Goal: Book appointment/travel/reservation

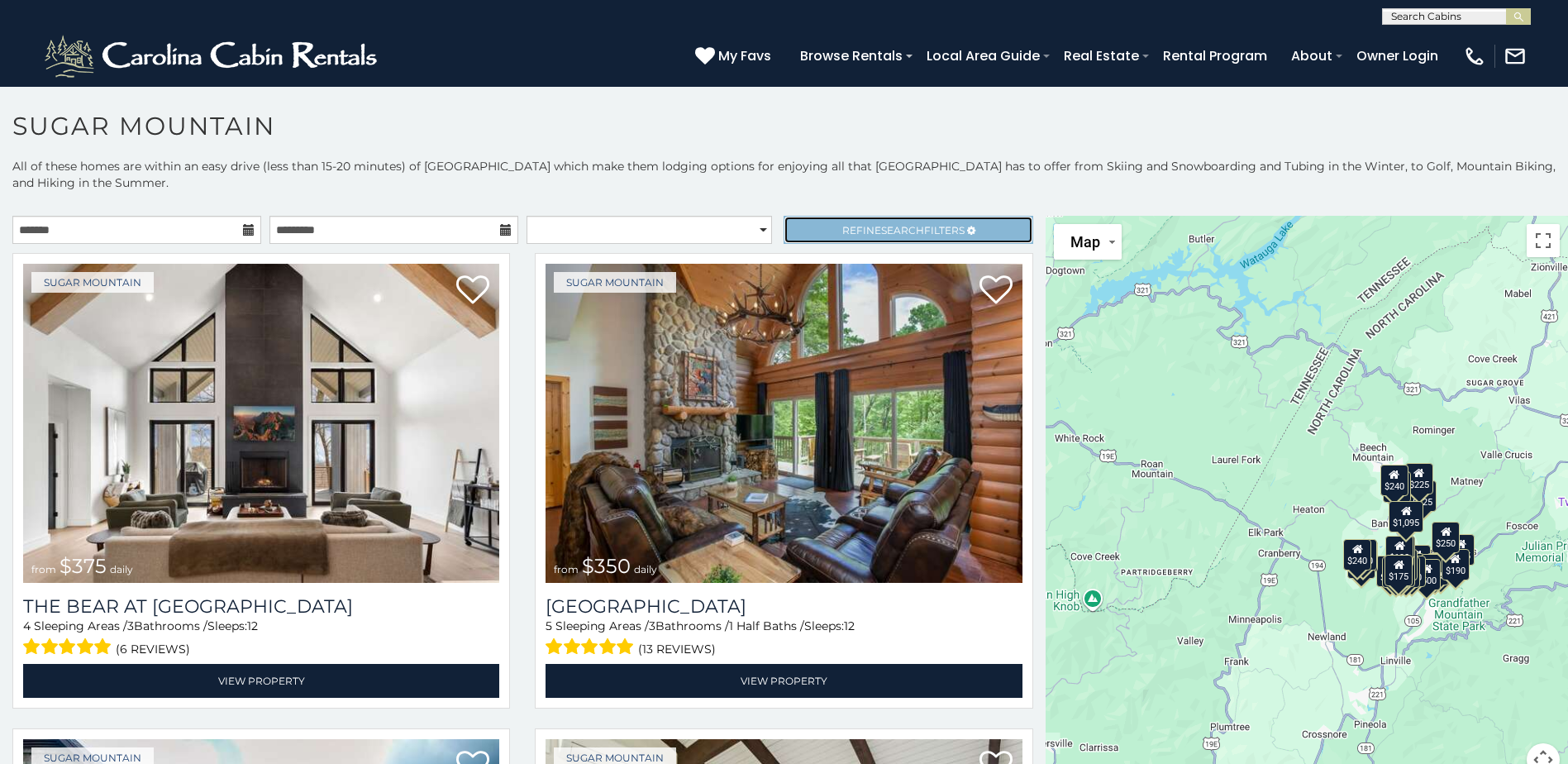
click at [910, 232] on span "Search" at bounding box center [902, 230] width 43 height 12
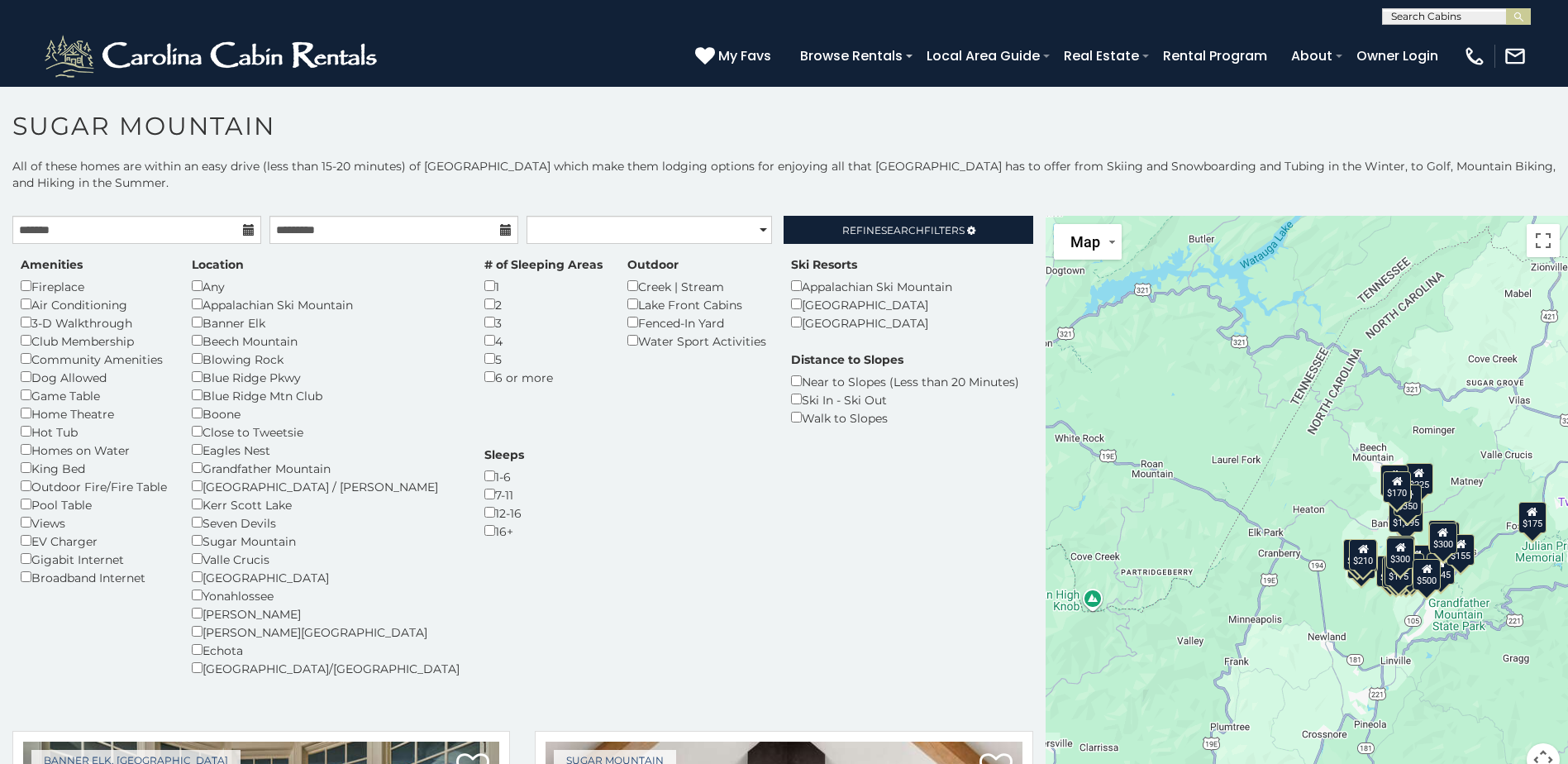
click at [248, 234] on icon at bounding box center [249, 230] width 12 height 12
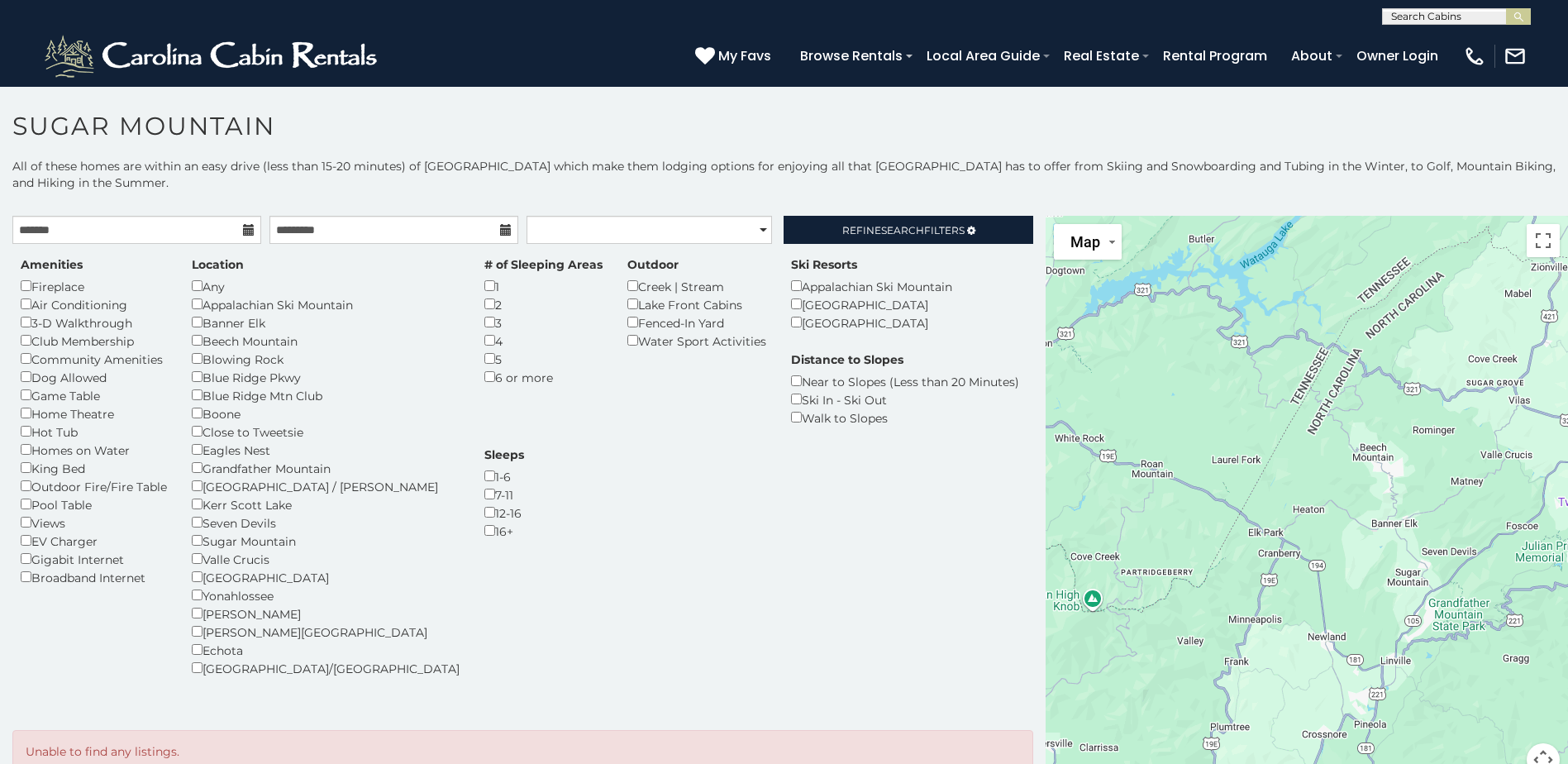
click at [243, 227] on icon at bounding box center [249, 230] width 12 height 12
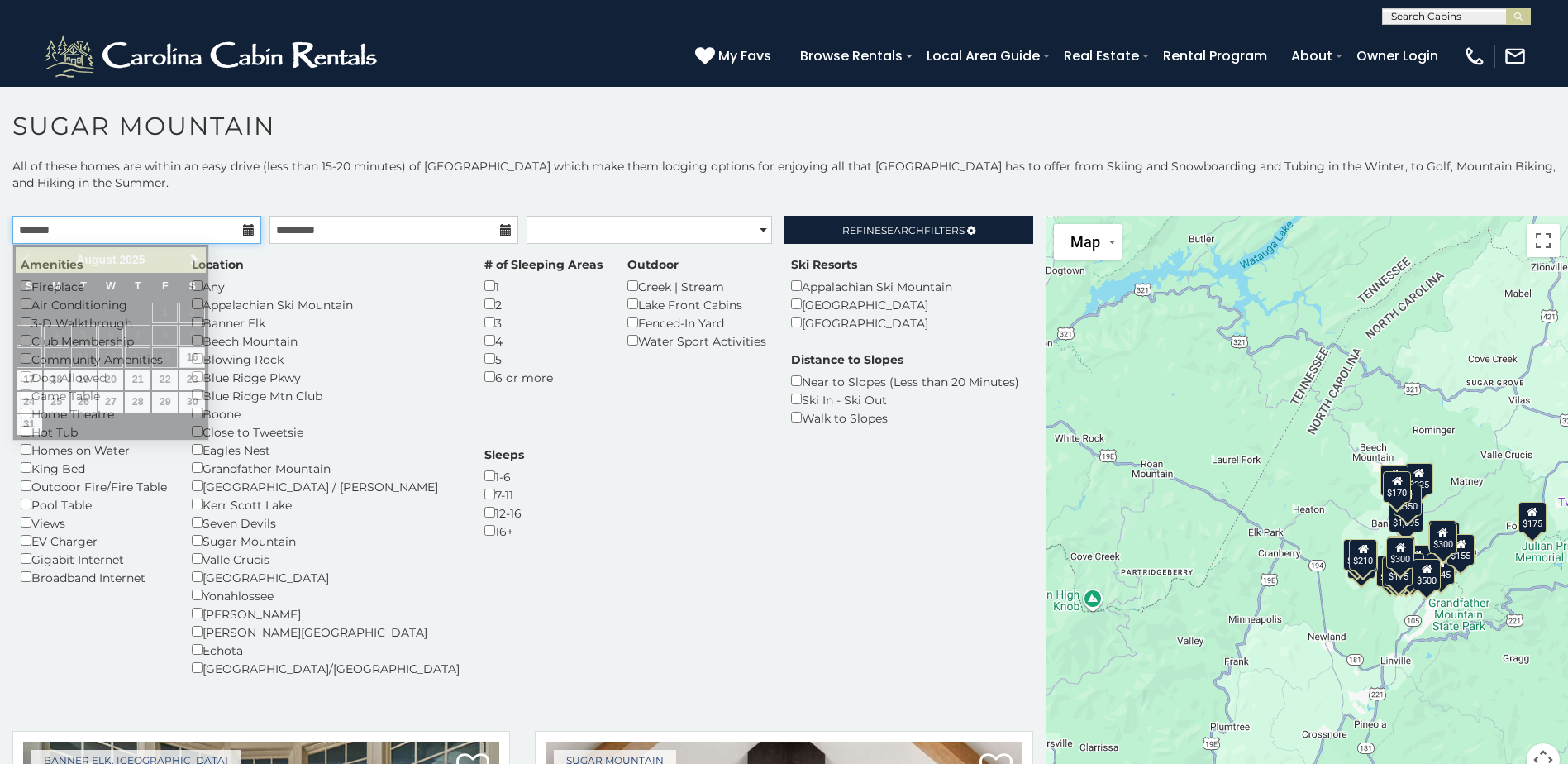
click at [213, 222] on input "text" at bounding box center [136, 230] width 249 height 28
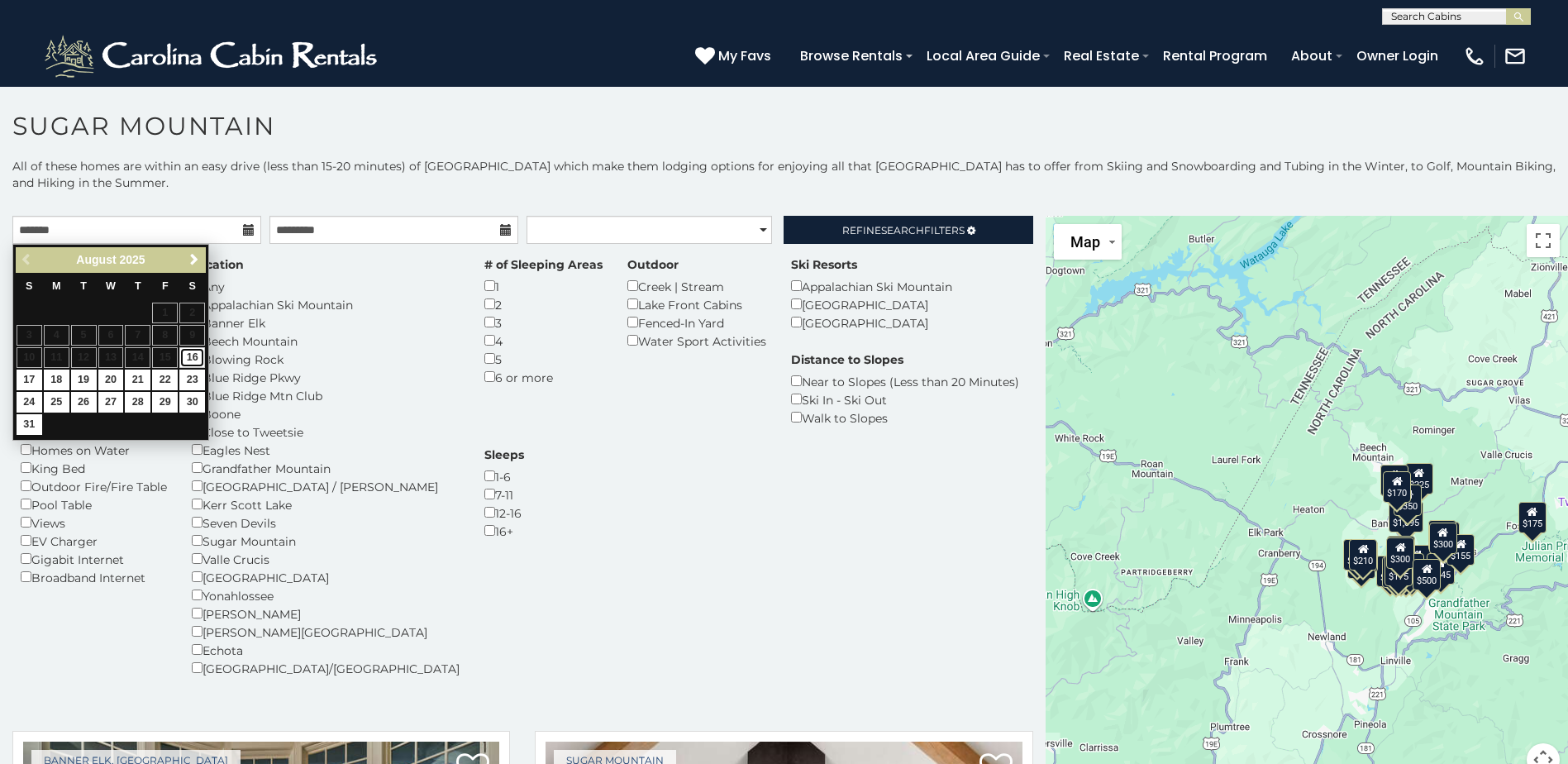
click at [194, 355] on link "16" at bounding box center [192, 357] width 26 height 21
type input "**********"
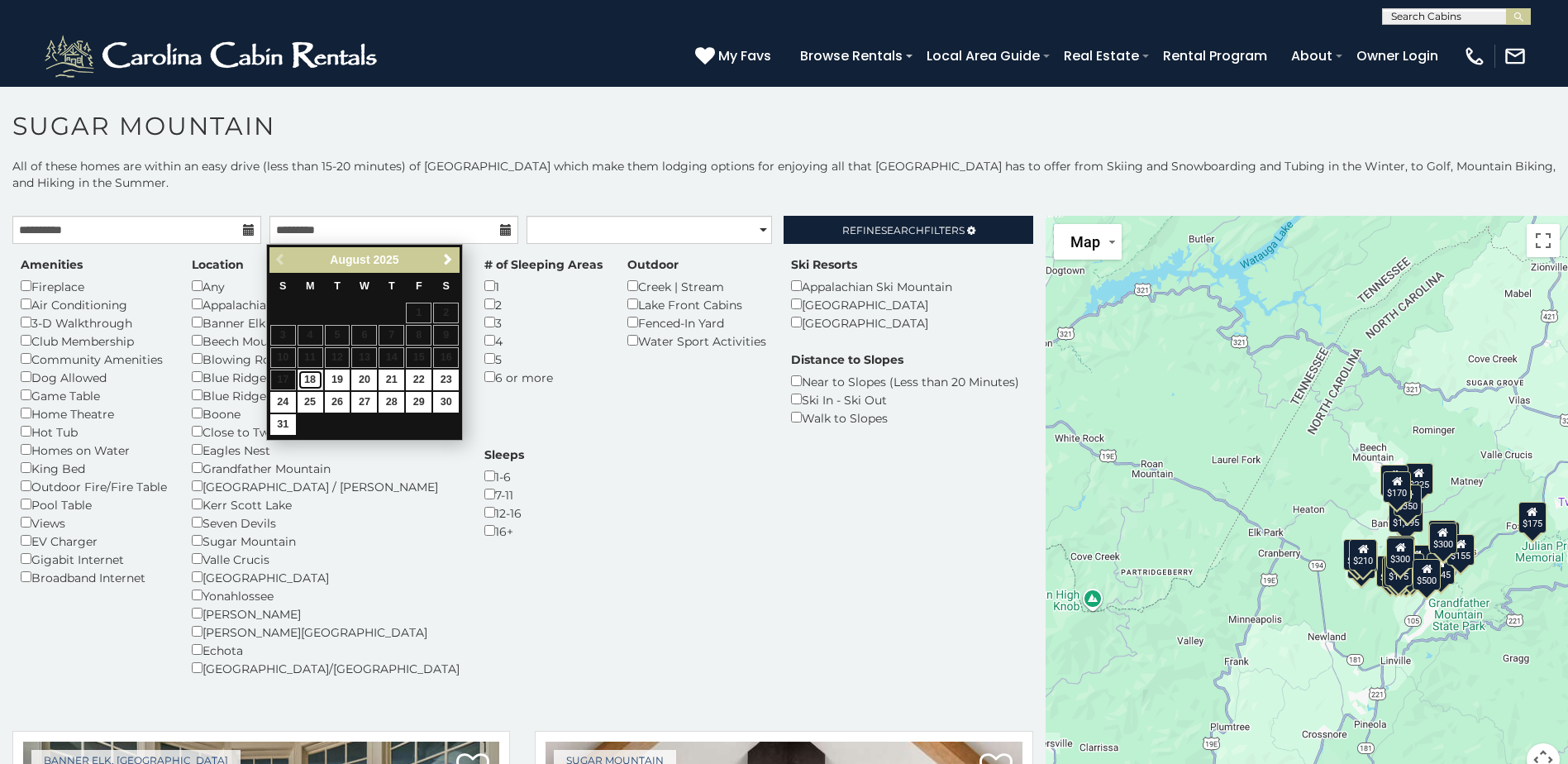
click at [309, 382] on link "18" at bounding box center [311, 380] width 26 height 21
type input "**********"
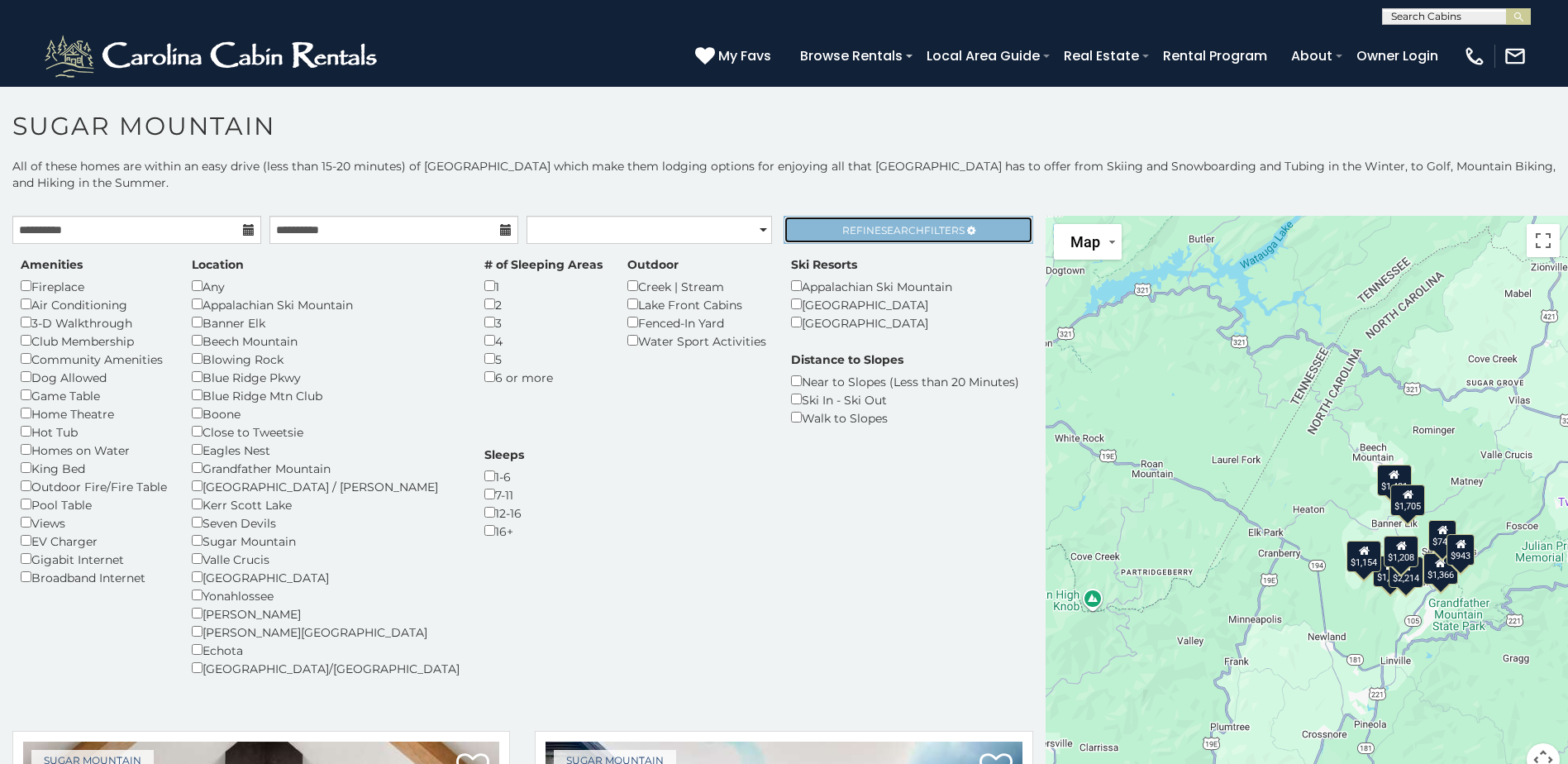
click at [881, 230] on span "Search" at bounding box center [902, 230] width 43 height 12
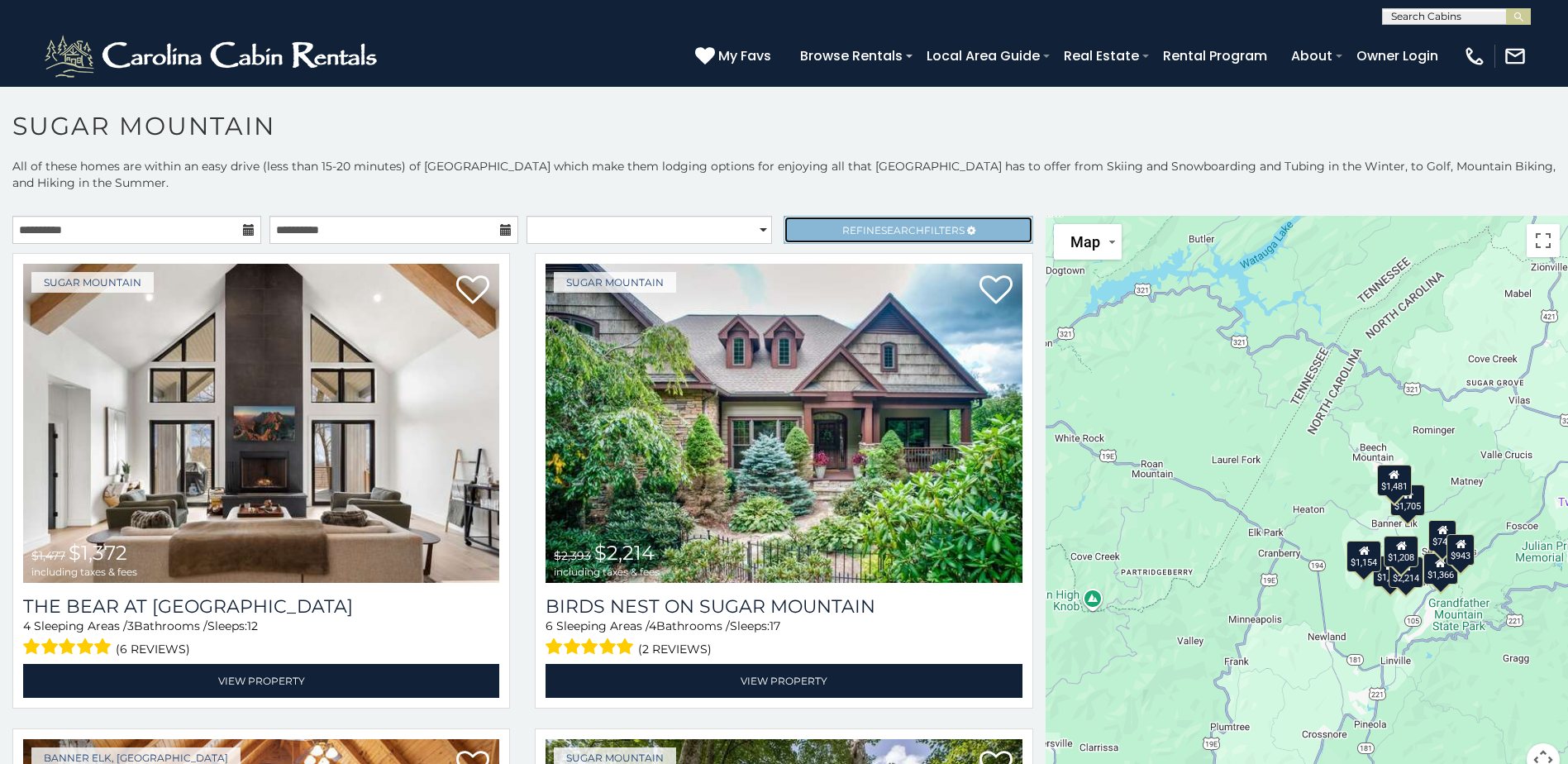
click at [919, 221] on link "Refine Search Filters" at bounding box center [907, 230] width 249 height 28
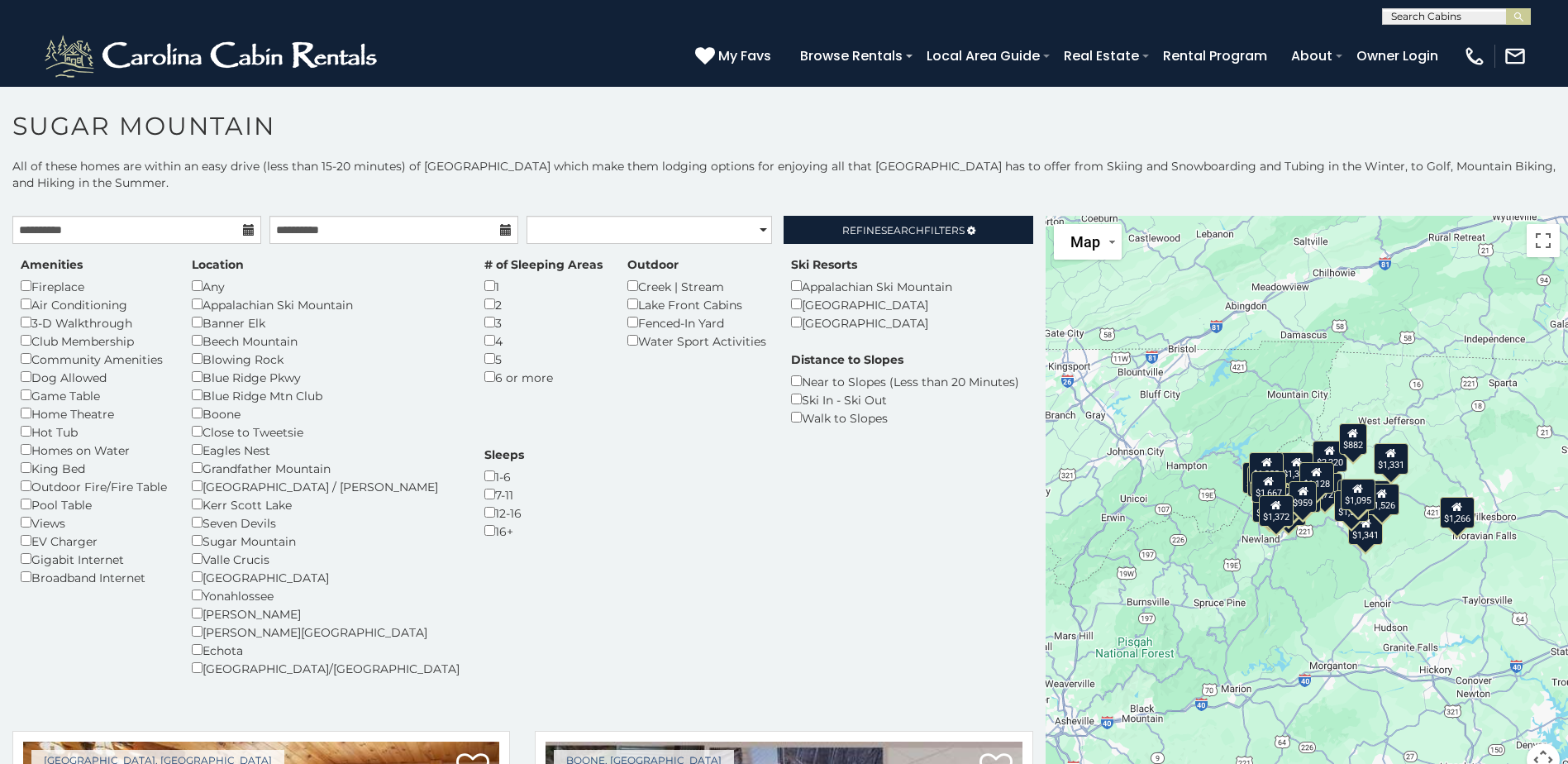
click at [500, 233] on icon at bounding box center [506, 230] width 12 height 12
click at [500, 226] on icon at bounding box center [506, 230] width 12 height 12
click at [356, 229] on input "**********" at bounding box center [394, 230] width 249 height 28
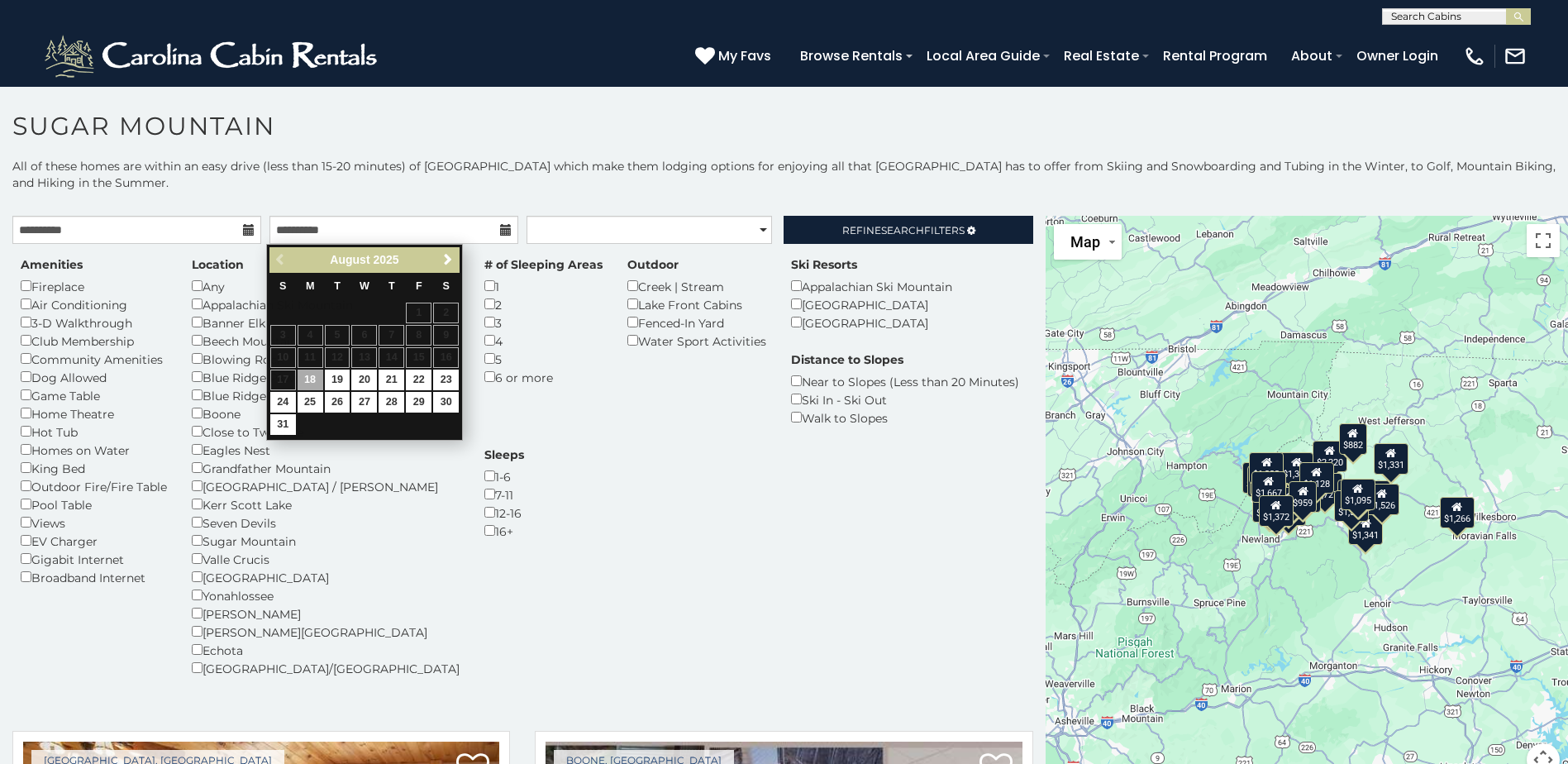
click at [557, 529] on div "Amenities Fireplace Air Conditioning 3-D Walkthrough Club Membership Community …" at bounding box center [523, 476] width 1029 height 441
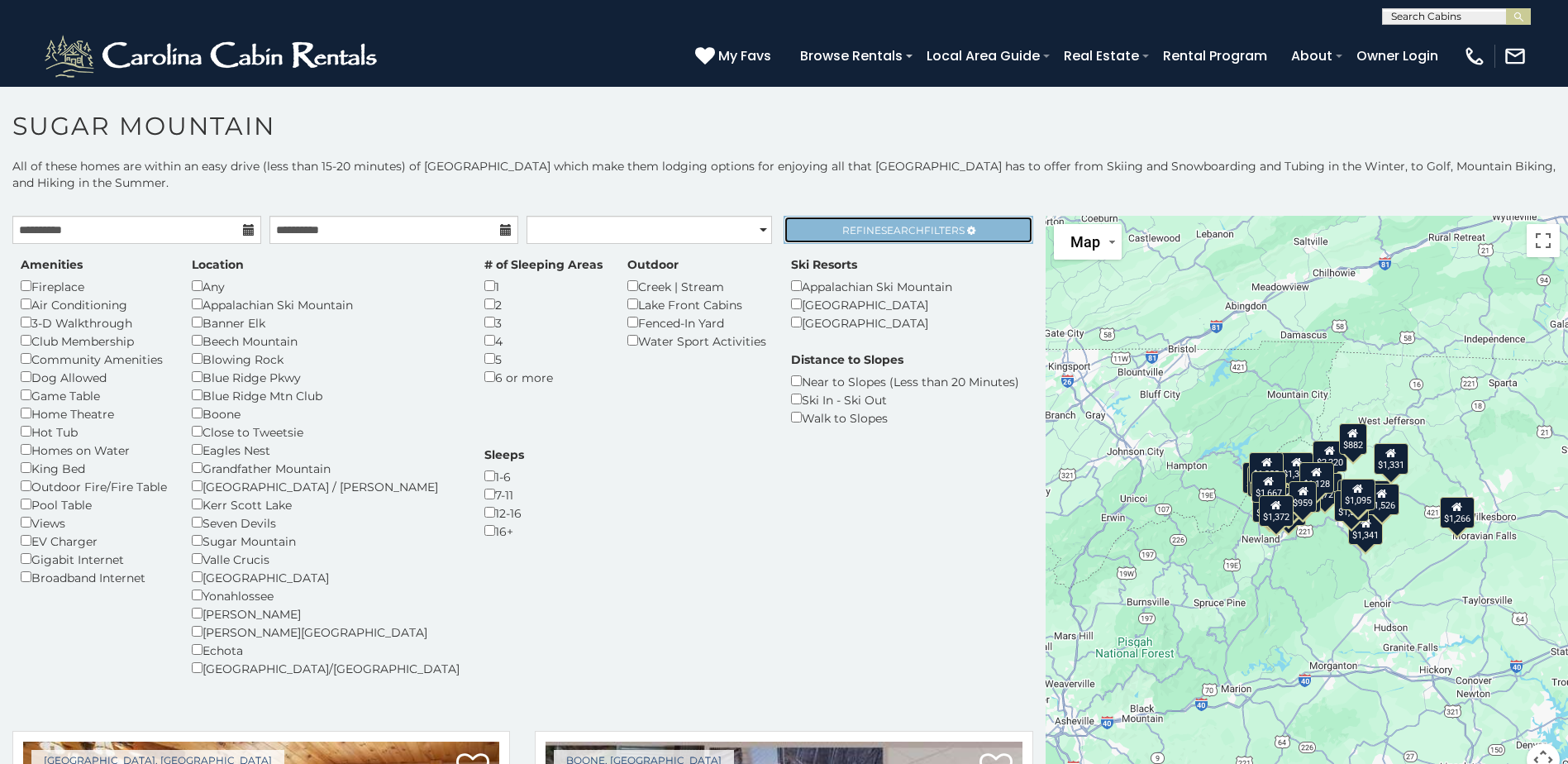
click at [946, 232] on span "Refine Search Filters" at bounding box center [903, 230] width 122 height 12
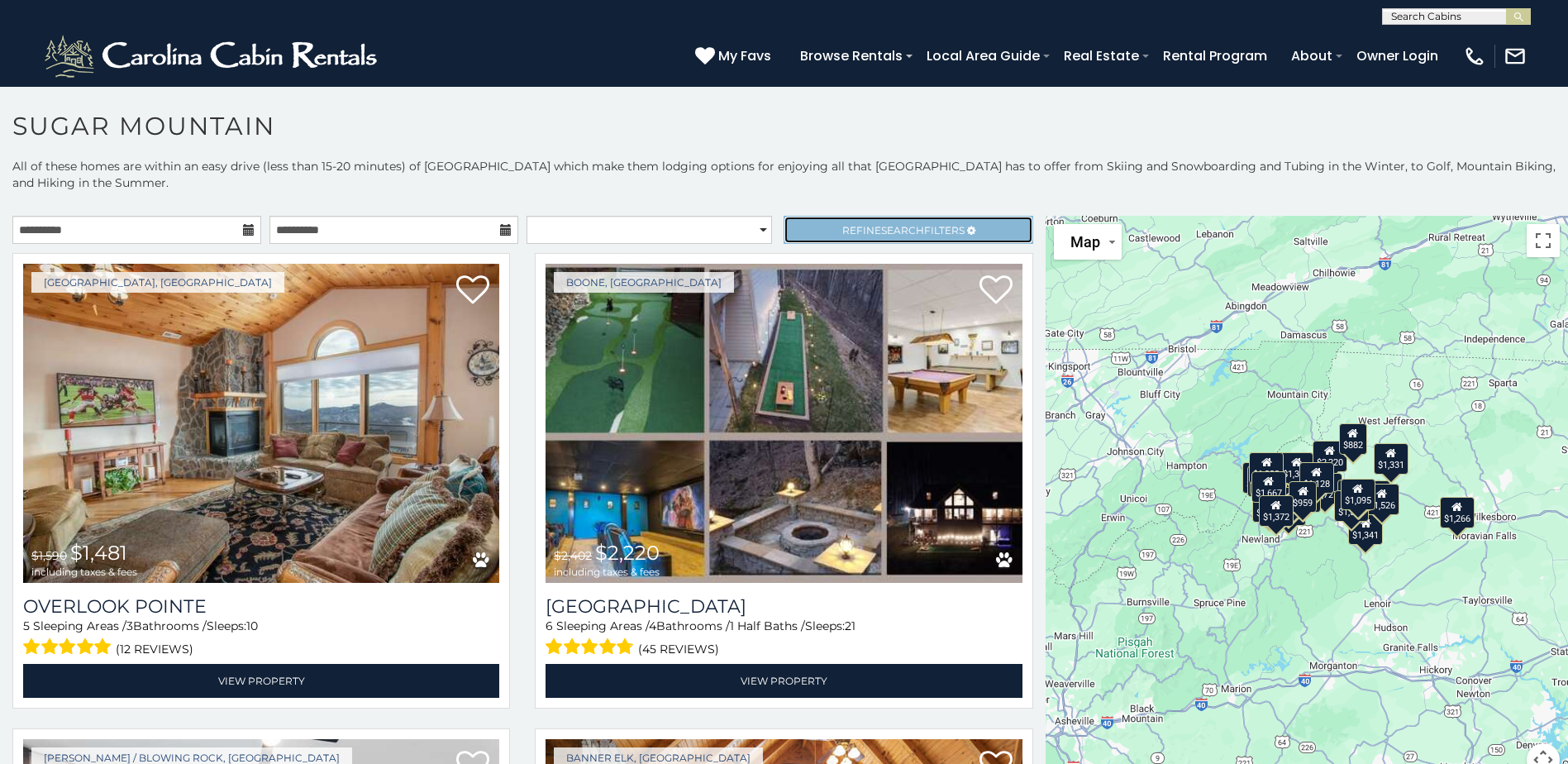
click at [842, 229] on span "Refine Search Filters" at bounding box center [903, 230] width 122 height 12
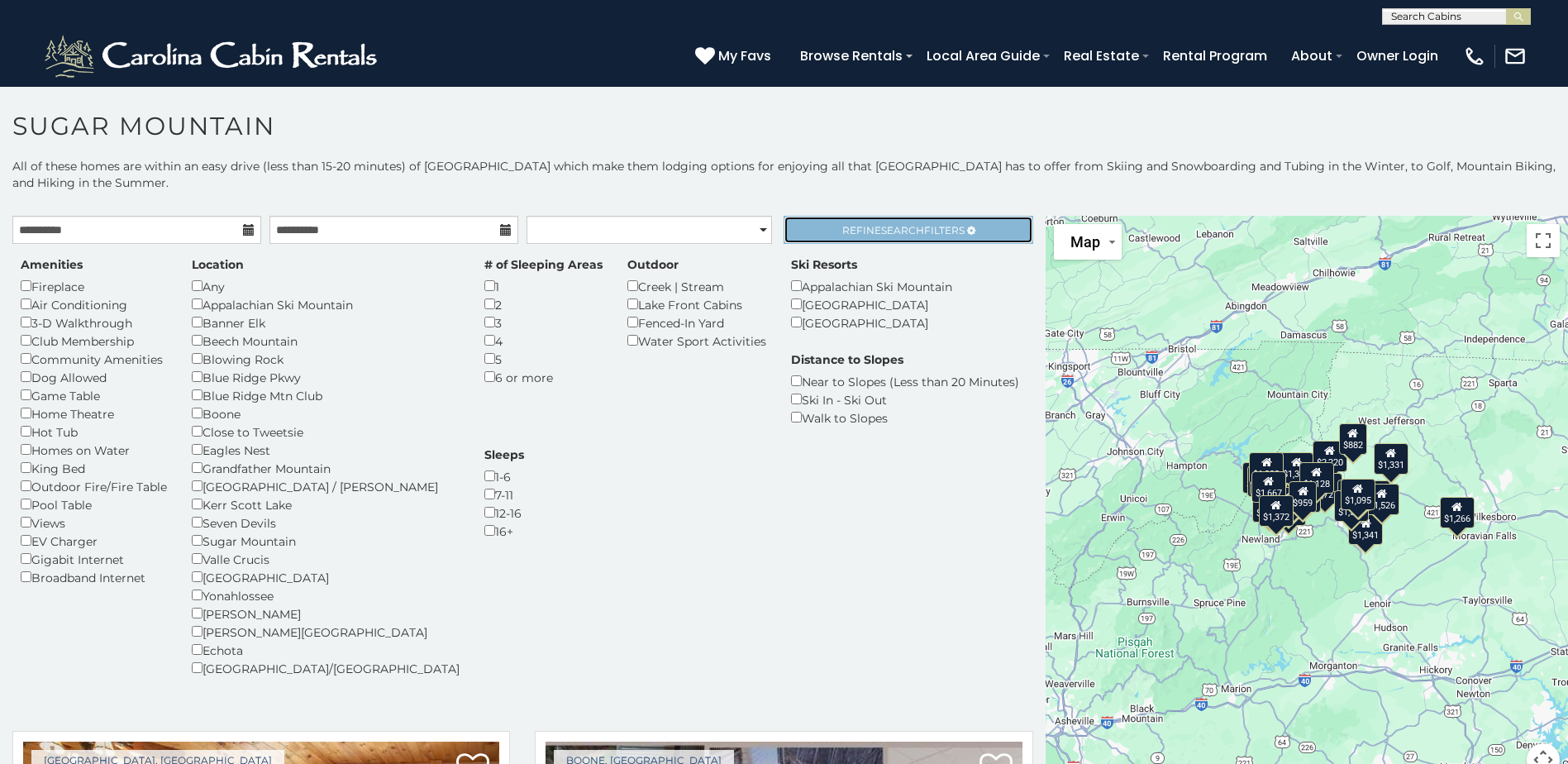
click at [842, 229] on span "Refine Search Filters" at bounding box center [903, 230] width 122 height 12
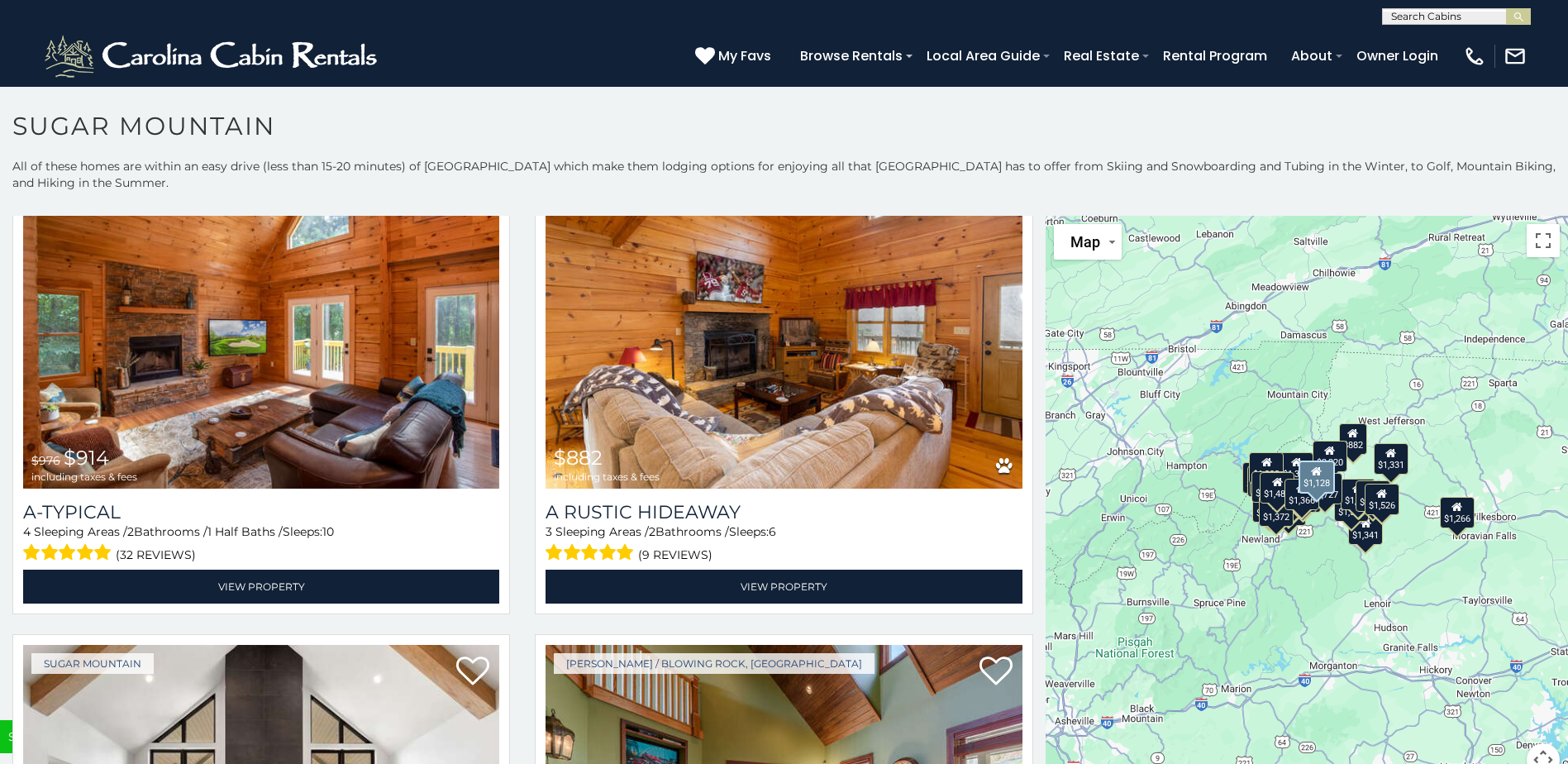
scroll to position [6286, 0]
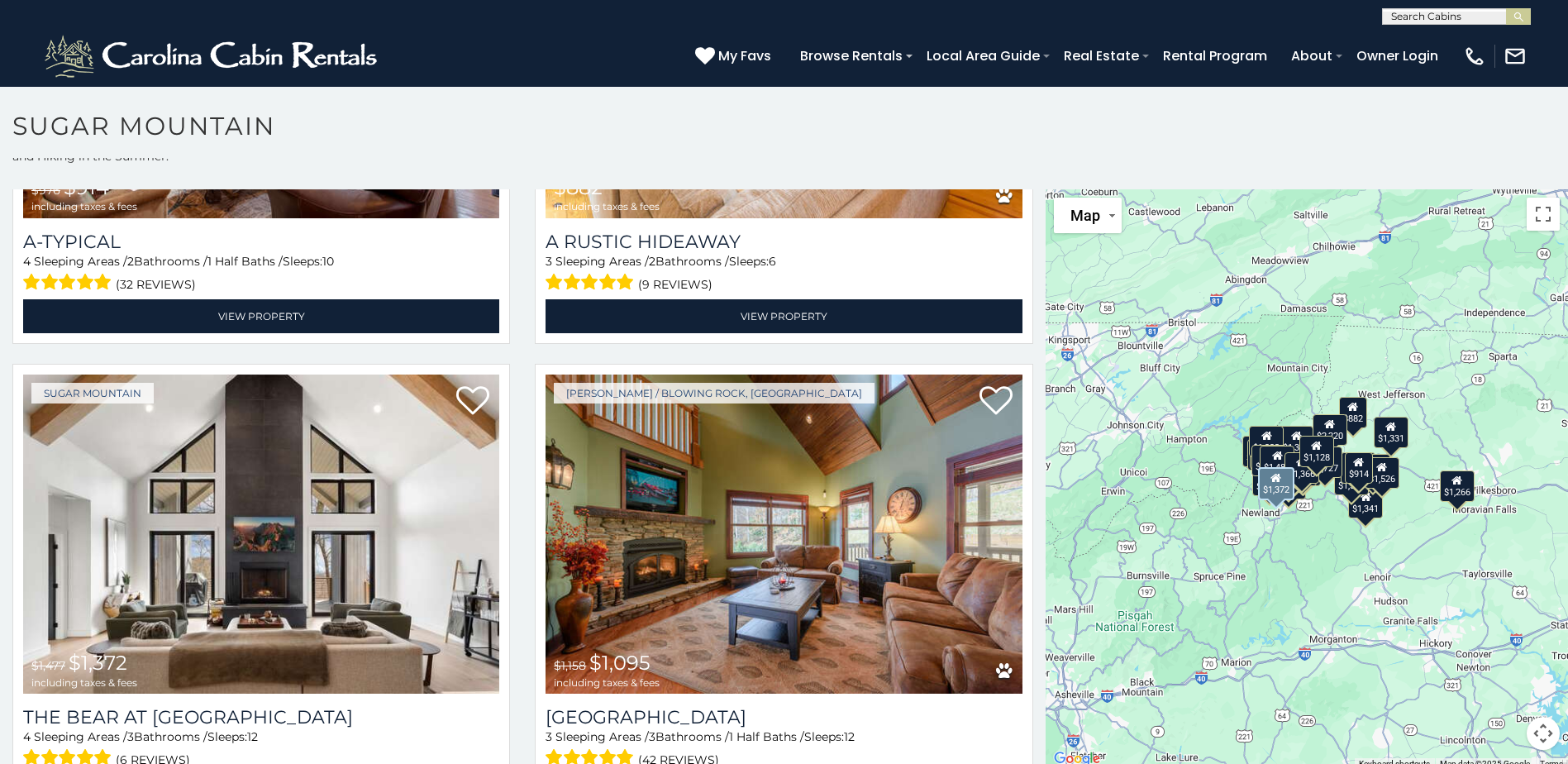
scroll to position [48, 0]
